Goal: Task Accomplishment & Management: Use online tool/utility

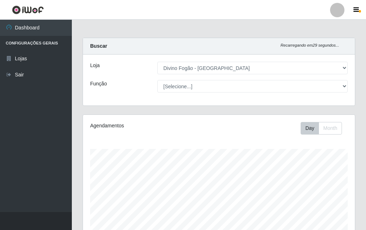
select select "499"
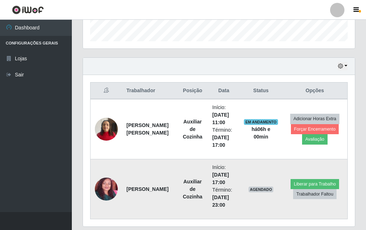
scroll to position [149, 272]
click at [330, 188] on button "Liberar para Trabalho" at bounding box center [315, 184] width 49 height 10
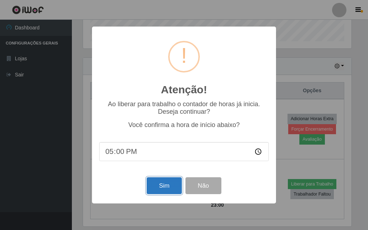
click at [174, 187] on button "Sim" at bounding box center [164, 186] width 35 height 17
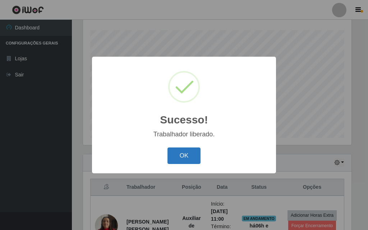
click at [183, 151] on button "OK" at bounding box center [183, 156] width 33 height 17
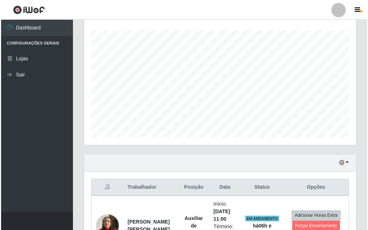
scroll to position [227, 0]
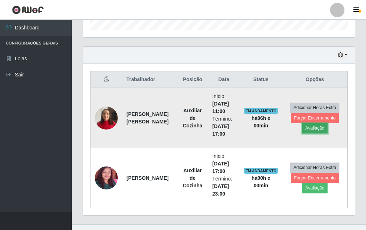
click at [313, 129] on button "Avaliação" at bounding box center [315, 128] width 26 height 10
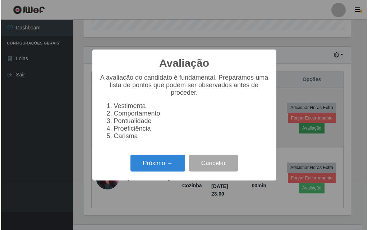
scroll to position [149, 269]
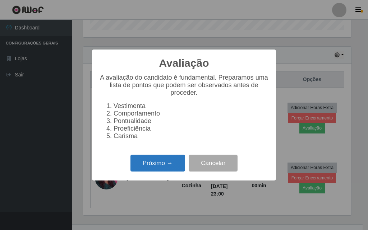
click at [151, 162] on button "Próximo →" at bounding box center [157, 163] width 55 height 17
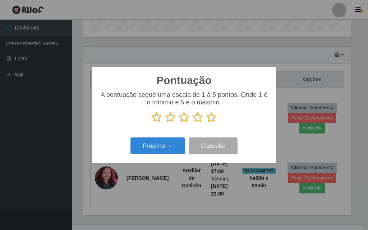
click at [208, 121] on icon at bounding box center [211, 117] width 10 height 11
click at [206, 123] on input "radio" at bounding box center [206, 123] width 0 height 0
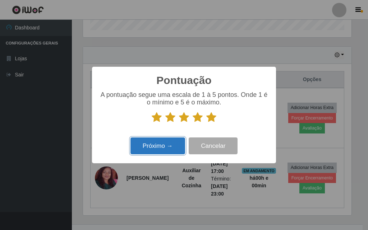
click at [167, 148] on button "Próximo →" at bounding box center [157, 146] width 55 height 17
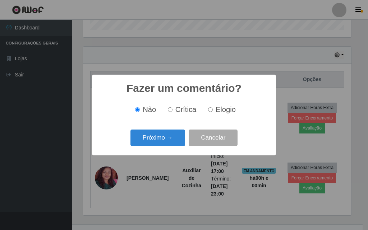
click at [210, 111] on input "Elogio" at bounding box center [210, 109] width 5 height 5
radio input "true"
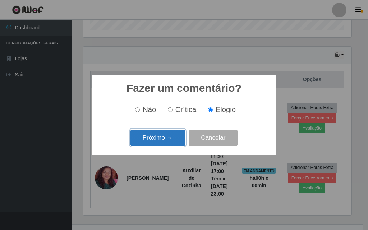
click at [173, 133] on button "Próximo →" at bounding box center [157, 138] width 55 height 17
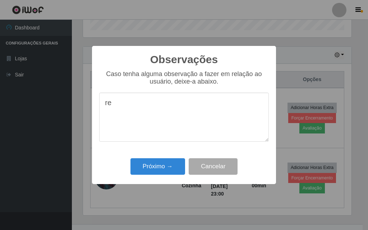
type textarea "r"
type textarea "rapida"
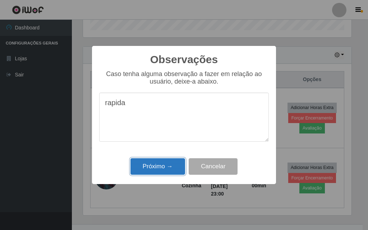
click at [144, 171] on button "Próximo →" at bounding box center [157, 167] width 55 height 17
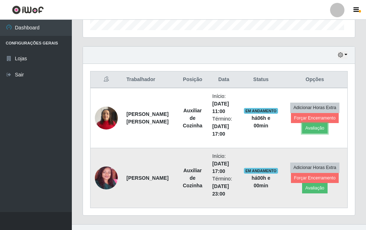
scroll to position [149, 272]
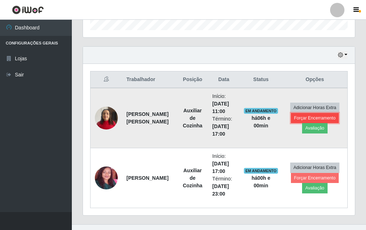
click at [330, 123] on button "Forçar Encerramento" at bounding box center [315, 118] width 48 height 10
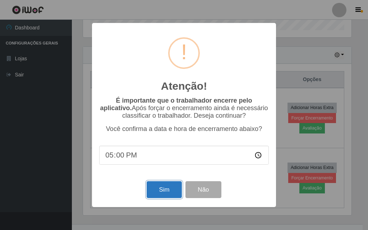
click at [169, 187] on button "Sim" at bounding box center [164, 190] width 35 height 17
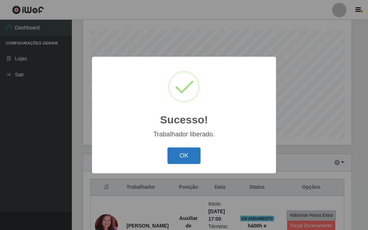
click at [181, 159] on button "OK" at bounding box center [183, 156] width 33 height 17
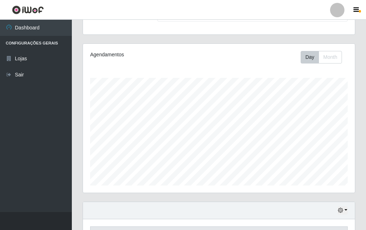
scroll to position [0, 0]
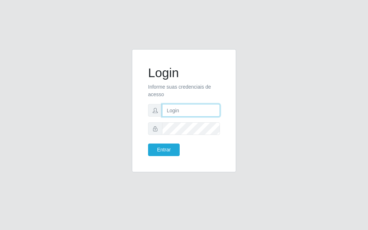
click at [174, 110] on input "text" at bounding box center [191, 110] width 58 height 13
click at [368, 133] on div "Login Informe suas credenciais de acesso Entrar" at bounding box center [184, 115] width 368 height 230
